Goal: Information Seeking & Learning: Learn about a topic

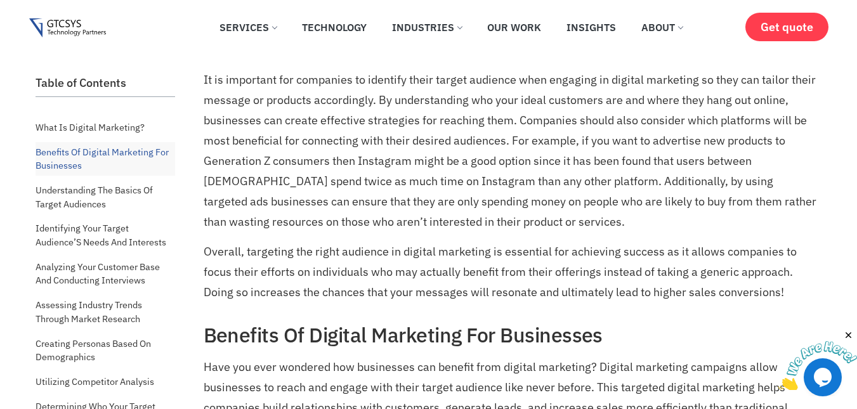
scroll to position [952, 0]
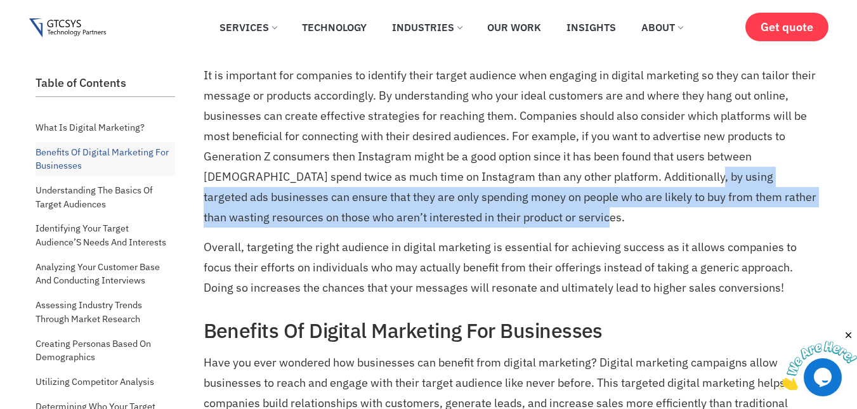
drag, startPoint x: 488, startPoint y: 216, endPoint x: 636, endPoint y: 228, distance: 148.3
click at [627, 185] on p "It is important for companies to identify their target audience when engaging i…" at bounding box center [511, 146] width 615 height 162
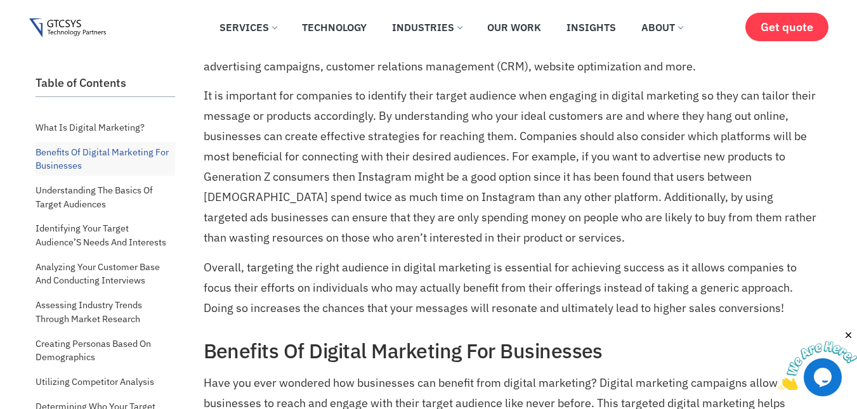
scroll to position [927, 0]
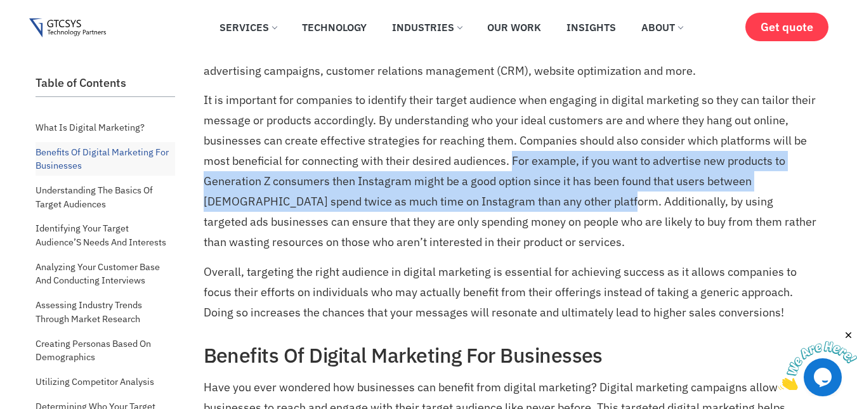
drag, startPoint x: 551, startPoint y: 203, endPoint x: 512, endPoint y: 162, distance: 56.1
click at [512, 162] on p "It is important for companies to identify their target audience when engaging i…" at bounding box center [511, 171] width 615 height 162
copy p "For example, if you want to advertise new products to Generation Z consumers th…"
click at [566, 166] on p "It is important for companies to identify their target audience when engaging i…" at bounding box center [511, 171] width 615 height 162
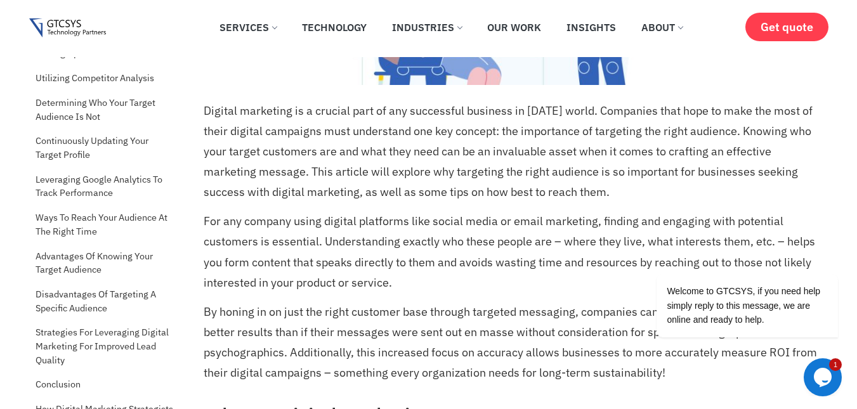
scroll to position [0, 0]
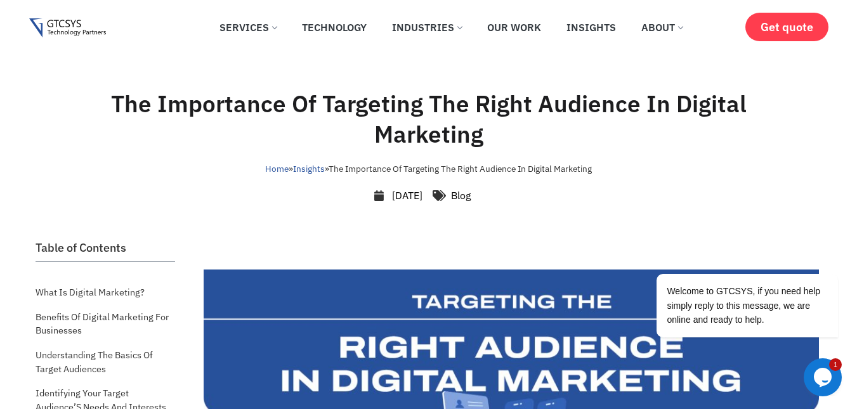
click at [415, 119] on h1 "The Importance Of Targeting The Right Audience In Digital Marketing" at bounding box center [428, 119] width 719 height 61
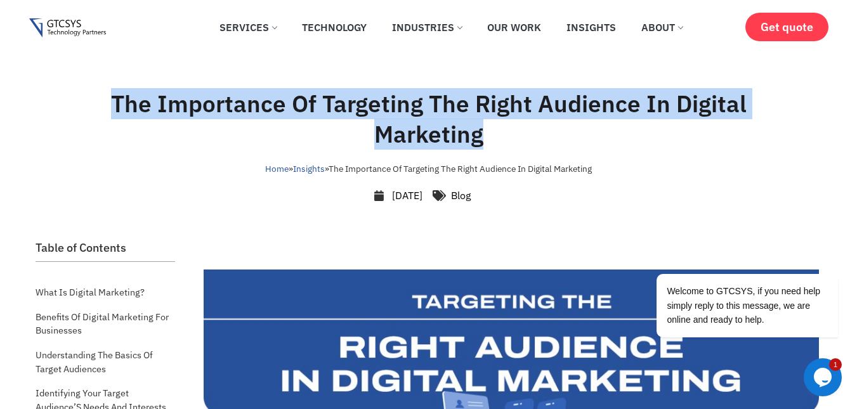
click at [415, 119] on h1 "The Importance Of Targeting The Right Audience In Digital Marketing" at bounding box center [428, 119] width 719 height 61
copy div "The Importance Of Targeting The Right Audience In Digital Marketing"
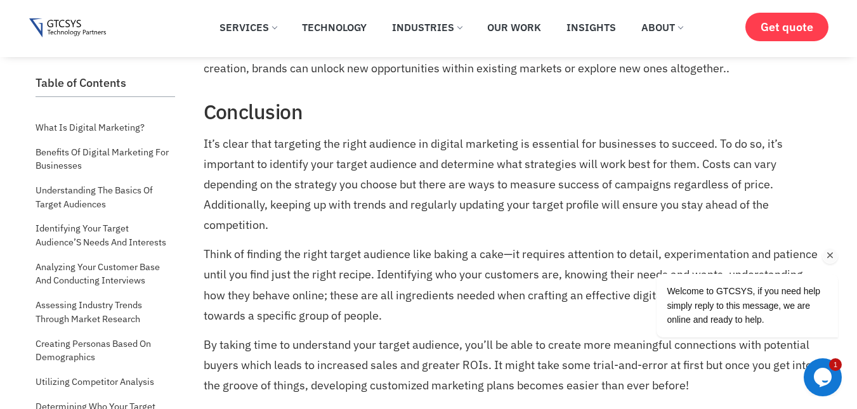
scroll to position [7891, 0]
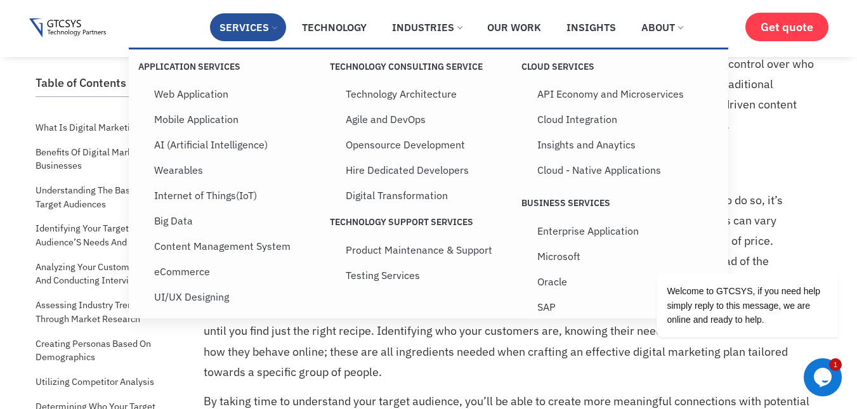
click at [213, 48] on li "Services Application Services Web Application Mobile Application AI (Artificial…" at bounding box center [248, 30] width 76 height 34
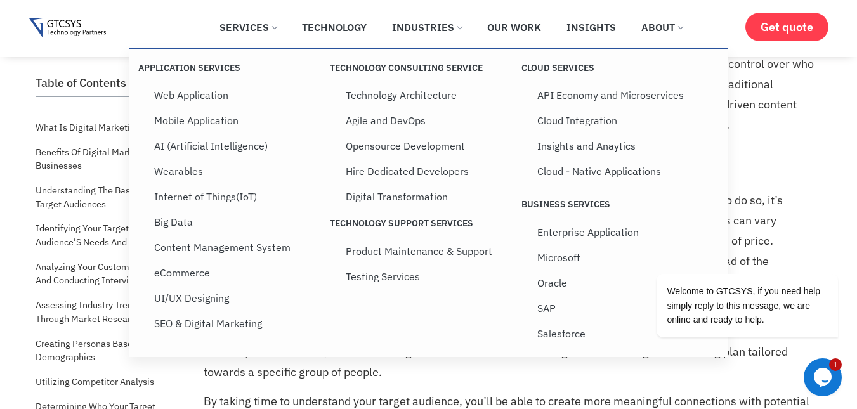
click at [180, 15] on div "✕ Services Application Services Web Application Mobile Application AI (Artifici…" at bounding box center [428, 27] width 799 height 39
